Goal: Task Accomplishment & Management: Complete application form

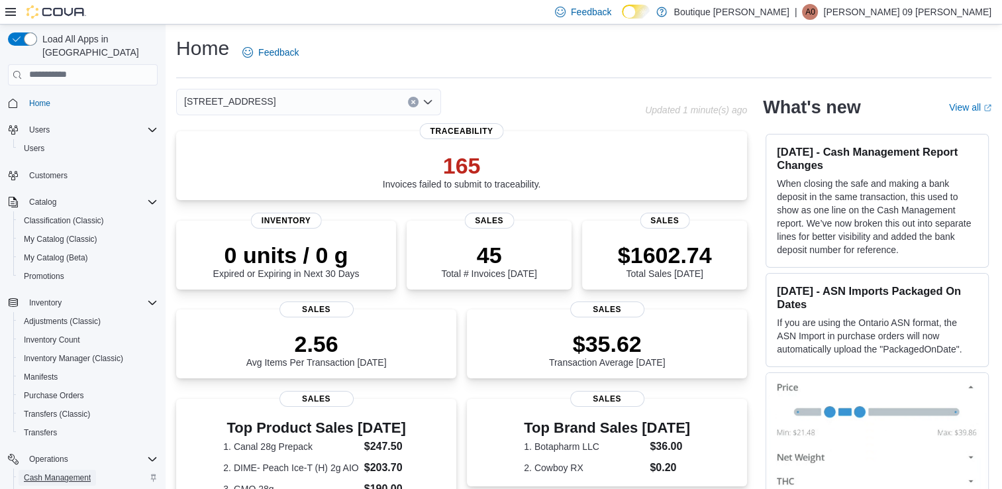
click at [82, 472] on span "Cash Management" at bounding box center [57, 477] width 67 height 11
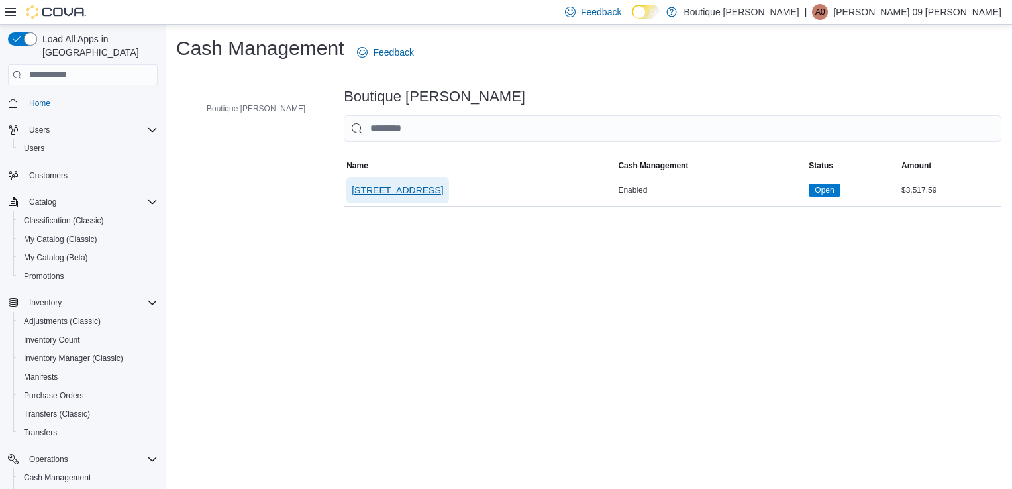
click at [352, 193] on span "4701 Menaul Blvd NE" at bounding box center [397, 189] width 91 height 13
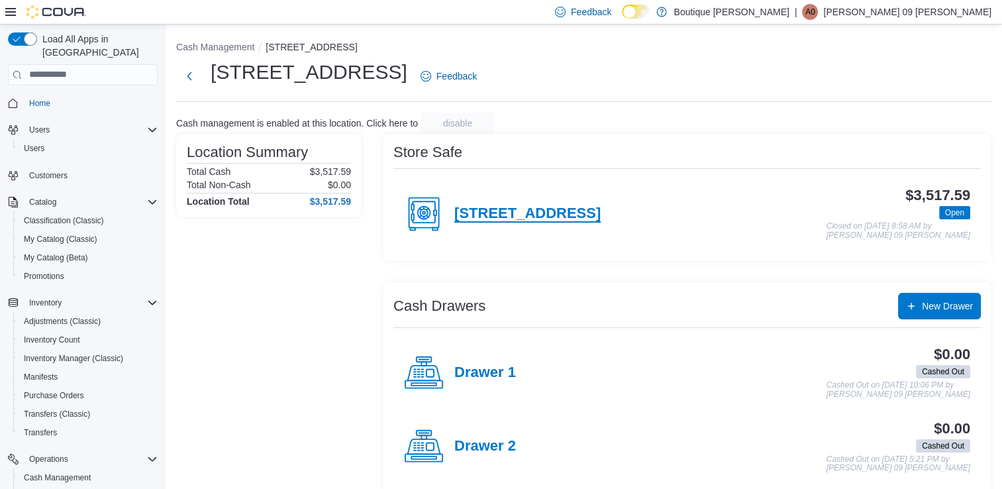
click at [538, 218] on h4 "4701 Menaul Blvd NE" at bounding box center [527, 213] width 146 height 17
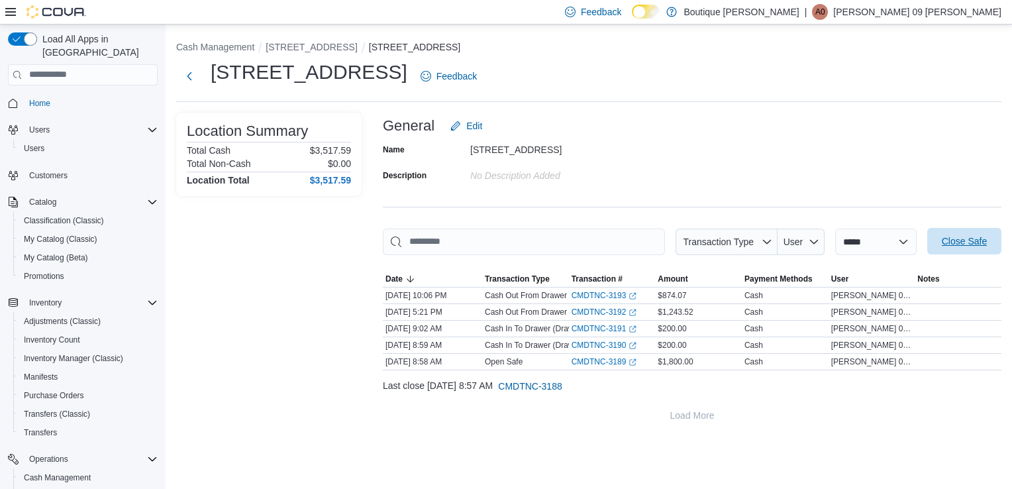
click at [973, 238] on span "Close Safe" at bounding box center [963, 240] width 45 height 13
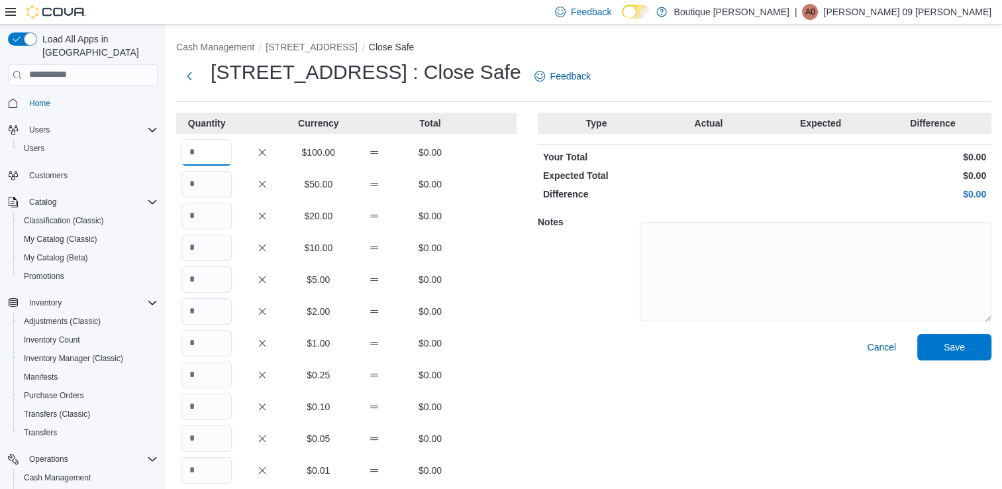
click at [212, 150] on input "Quantity" at bounding box center [206, 152] width 50 height 26
type input "*"
click at [225, 183] on input "Quantity" at bounding box center [206, 184] width 50 height 26
type input "*"
click at [216, 211] on input "Quantity" at bounding box center [206, 216] width 50 height 26
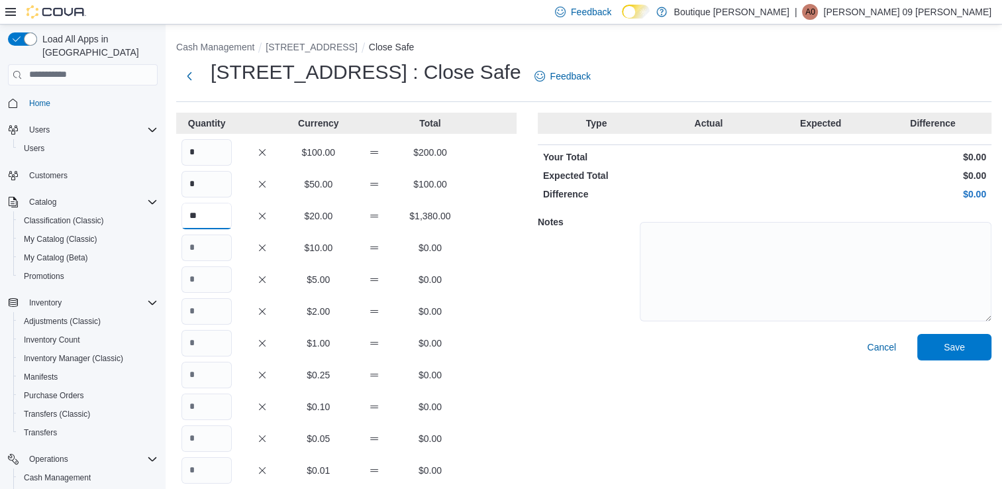
type input "**"
click at [204, 277] on input "Quantity" at bounding box center [206, 279] width 50 height 26
type input "*"
click at [207, 344] on input "Quantity" at bounding box center [206, 343] width 50 height 26
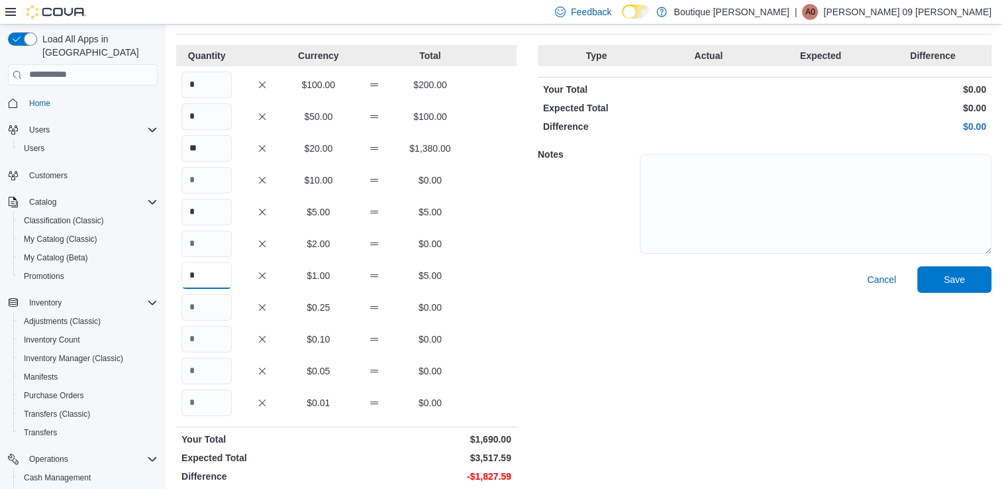
scroll to position [77, 0]
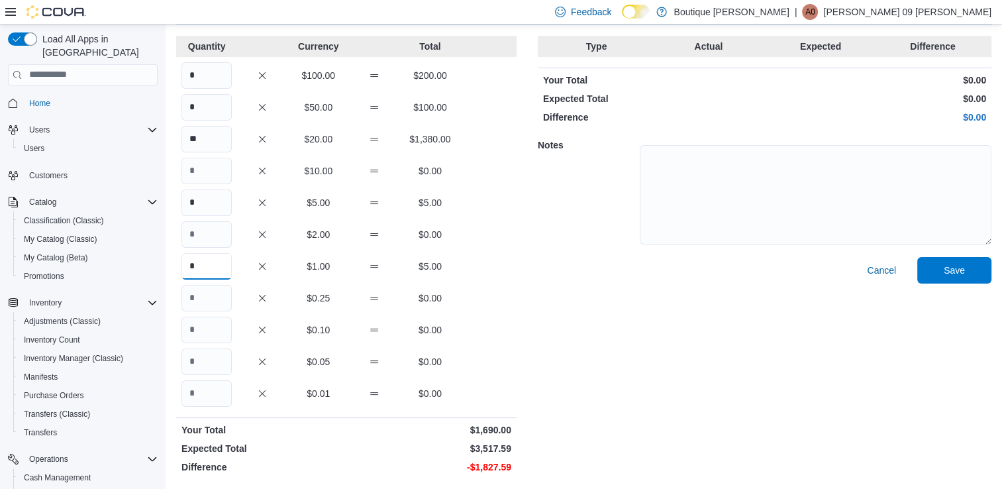
type input "*"
click at [212, 293] on input "Quantity" at bounding box center [206, 298] width 50 height 26
type input "*"
click at [199, 360] on input "Quantity" at bounding box center [206, 361] width 50 height 26
type input "*"
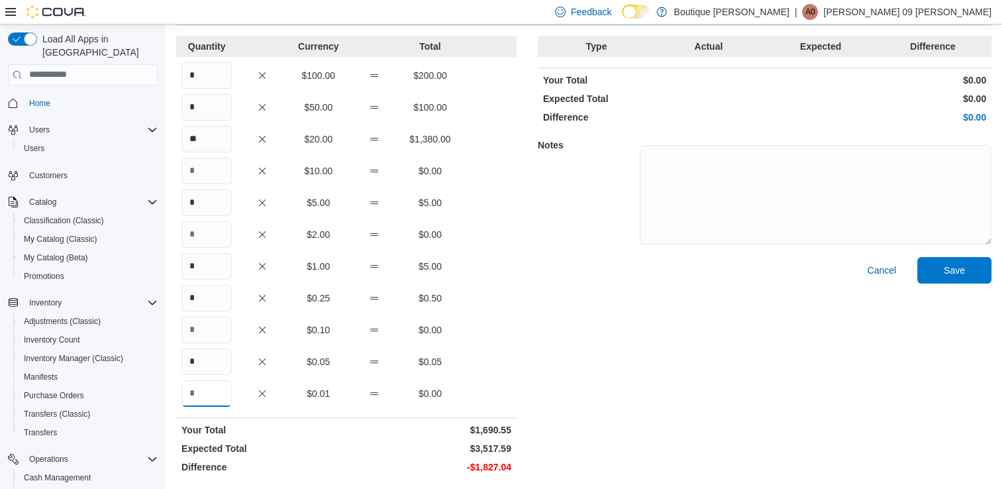
click at [206, 393] on input "Quantity" at bounding box center [206, 393] width 50 height 26
type input "*"
click at [220, 135] on input "**" at bounding box center [206, 139] width 50 height 26
type input "**"
click at [219, 205] on input "*" at bounding box center [206, 202] width 50 height 26
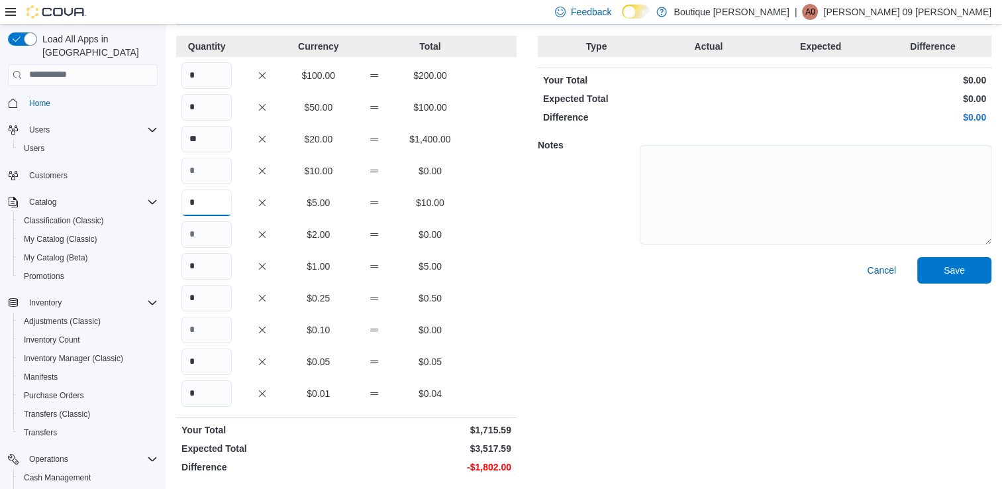
type input "*"
click at [215, 269] on input "*" at bounding box center [206, 266] width 50 height 26
type input "*"
click at [212, 306] on input "*" at bounding box center [206, 298] width 50 height 26
type input "*"
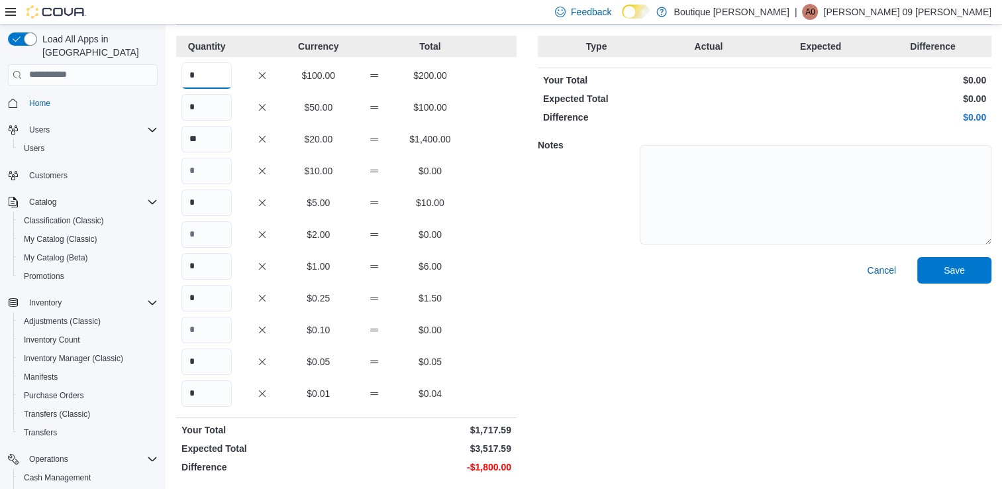
click at [217, 79] on input "*" at bounding box center [206, 75] width 50 height 26
type input "**"
click at [967, 260] on span "Save" at bounding box center [954, 269] width 58 height 26
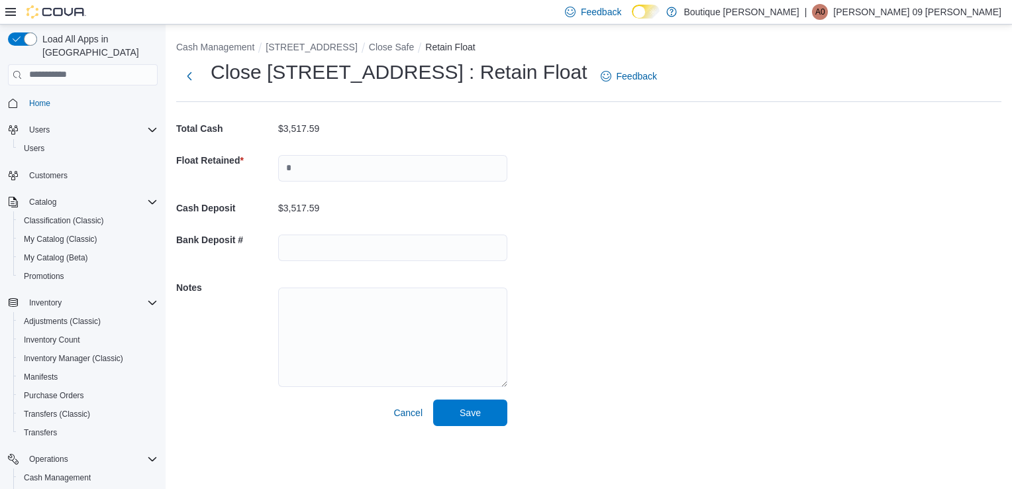
click at [458, 154] on div at bounding box center [392, 168] width 229 height 42
click at [406, 171] on input "text" at bounding box center [392, 168] width 229 height 26
type input "****"
click at [387, 251] on input "text" at bounding box center [392, 247] width 229 height 26
type input "****"
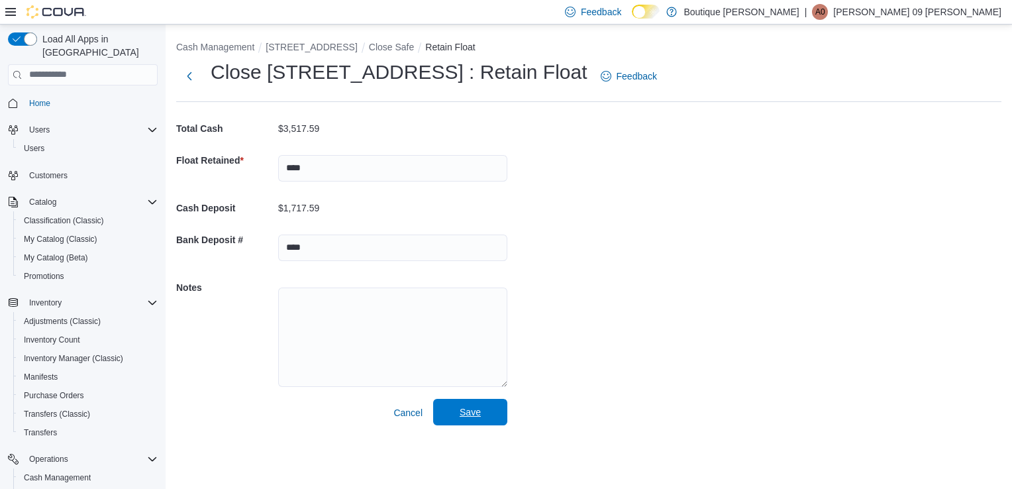
click at [471, 416] on span "Save" at bounding box center [469, 411] width 21 height 13
